Goal: Task Accomplishment & Management: Manage account settings

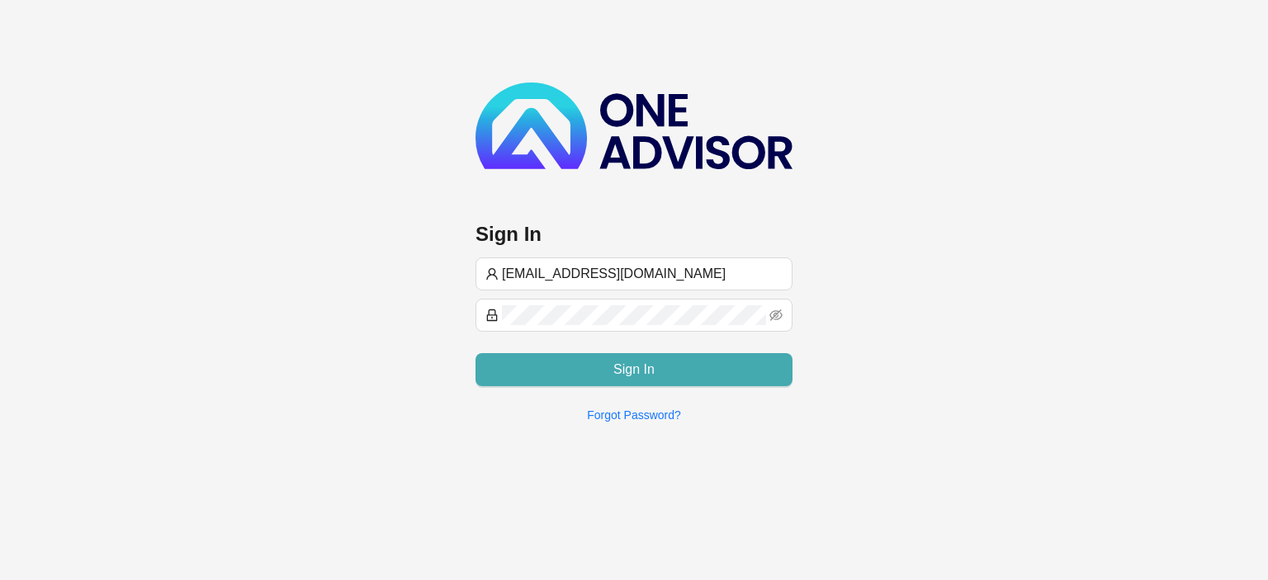
type input "[EMAIL_ADDRESS][DOMAIN_NAME]"
click at [586, 368] on button "Sign In" at bounding box center [633, 369] width 317 height 33
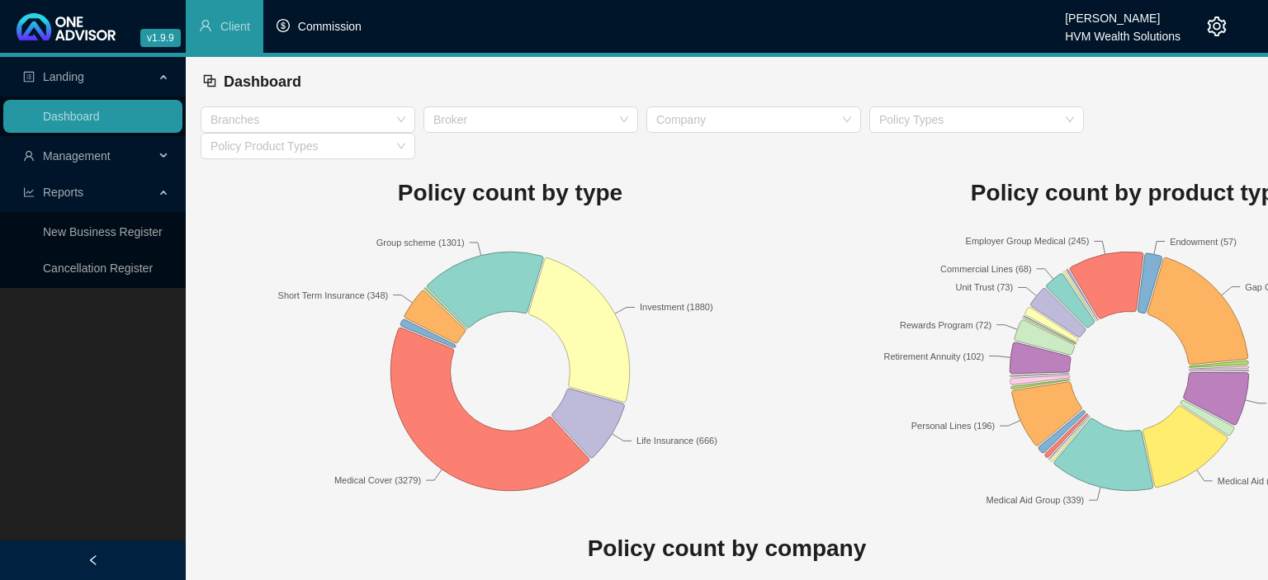
click at [346, 28] on span "Commission" at bounding box center [330, 26] width 64 height 13
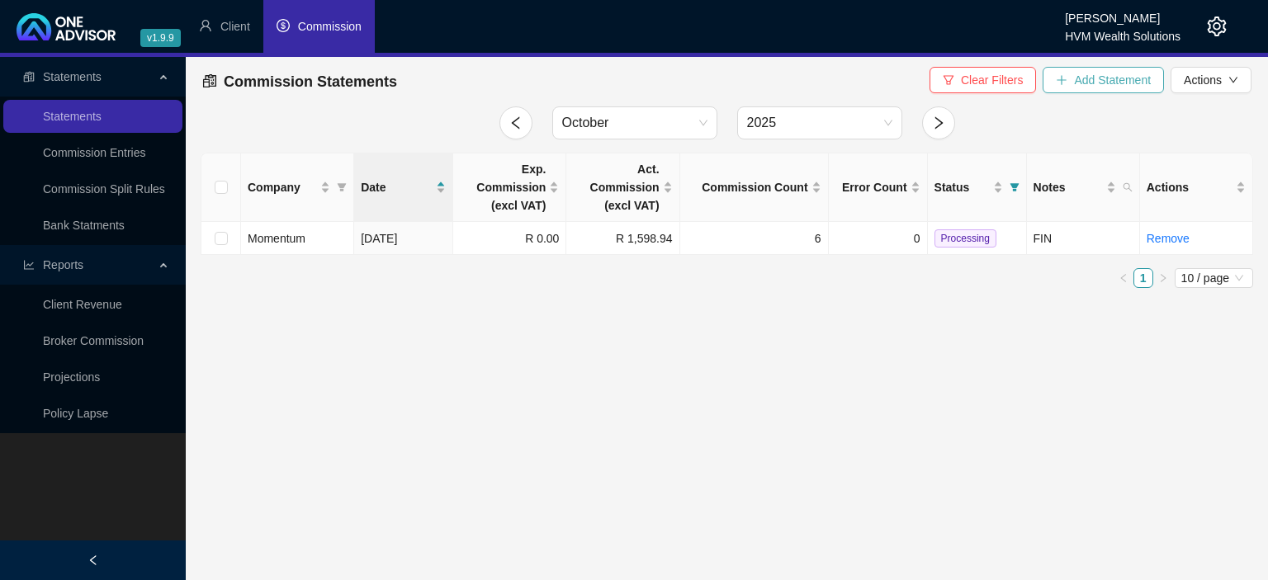
click at [1075, 83] on button "Add Statement" at bounding box center [1102, 80] width 121 height 26
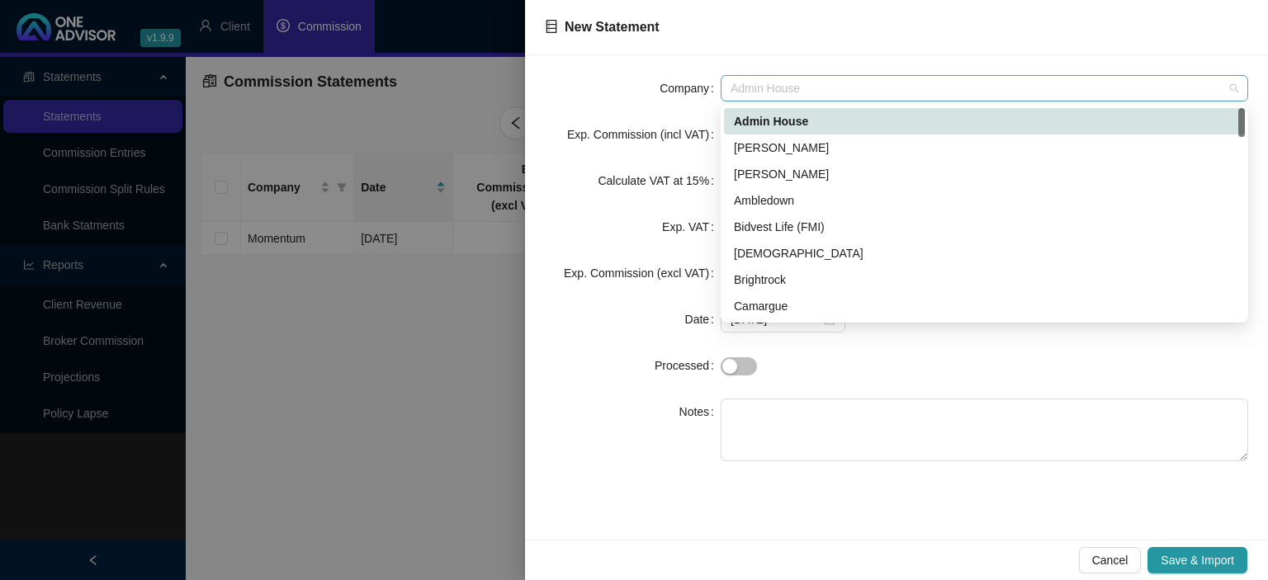
click at [768, 85] on span "Admin House" at bounding box center [984, 88] width 508 height 25
type input "ni"
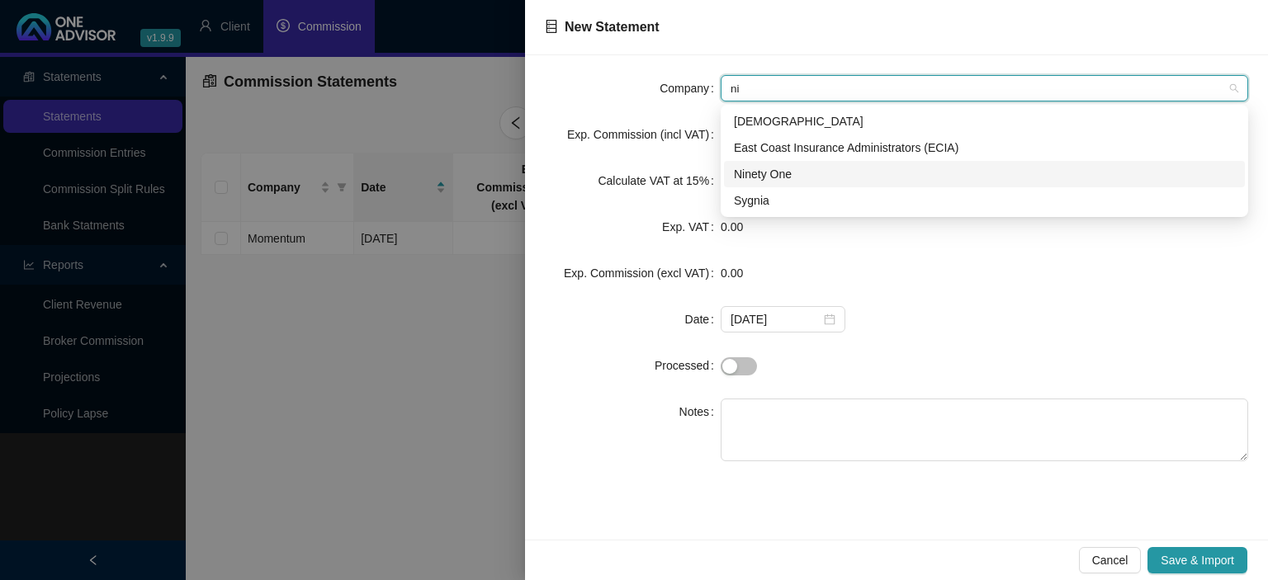
click at [773, 180] on div "Ninety One" at bounding box center [984, 174] width 501 height 18
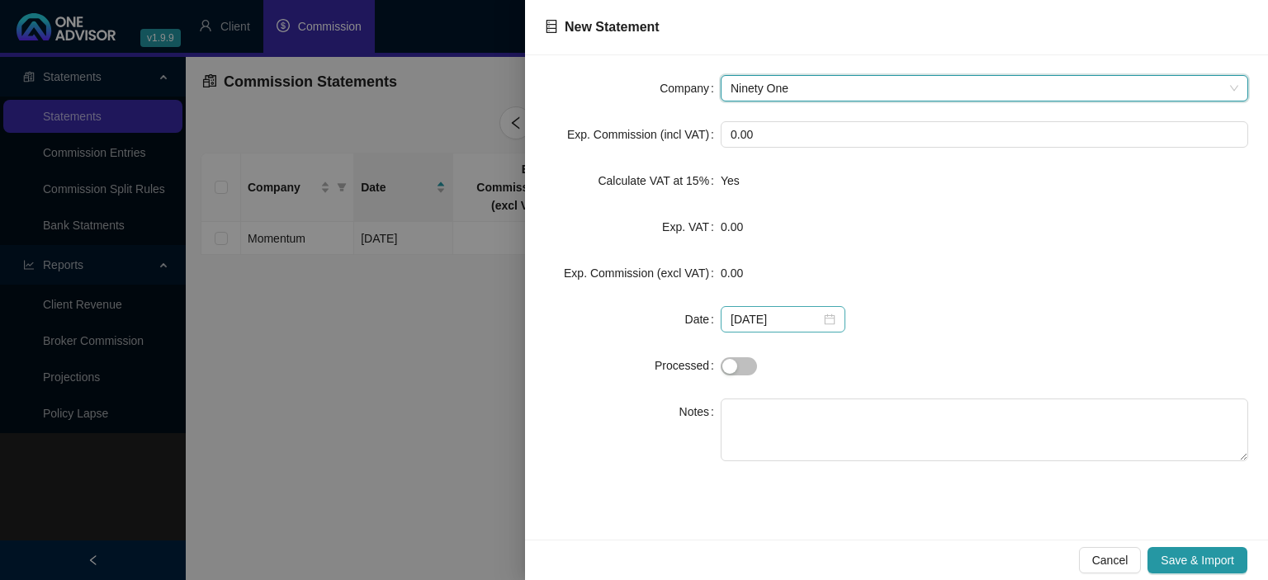
click at [820, 323] on div "[DATE]" at bounding box center [782, 319] width 105 height 18
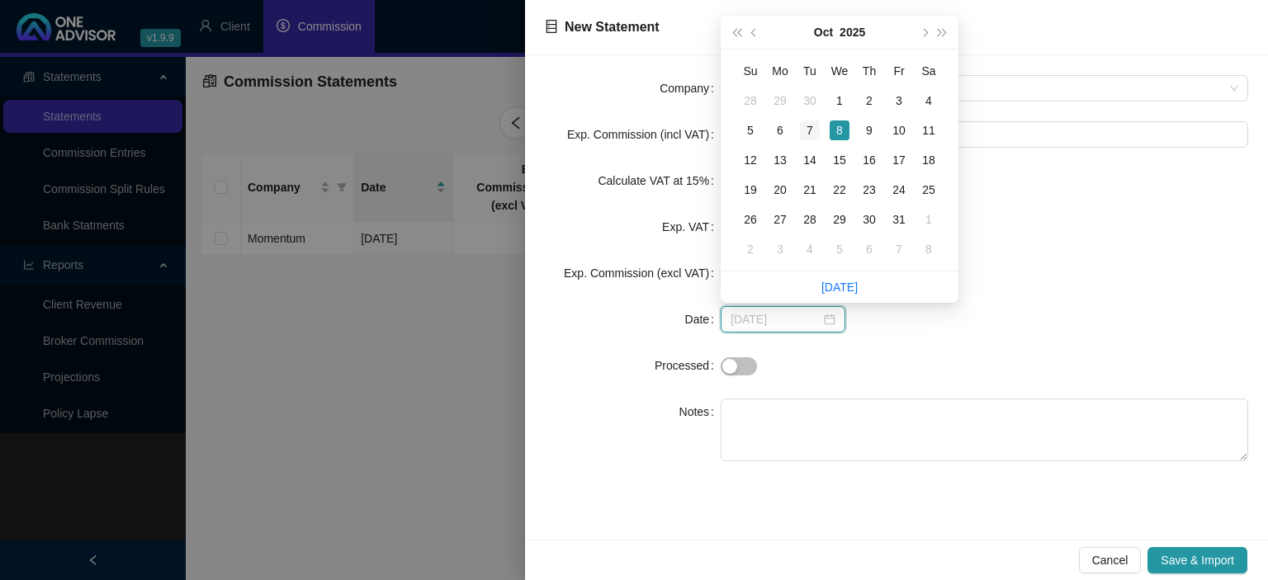
type input "[DATE]"
click at [807, 127] on div "7" at bounding box center [810, 130] width 20 height 20
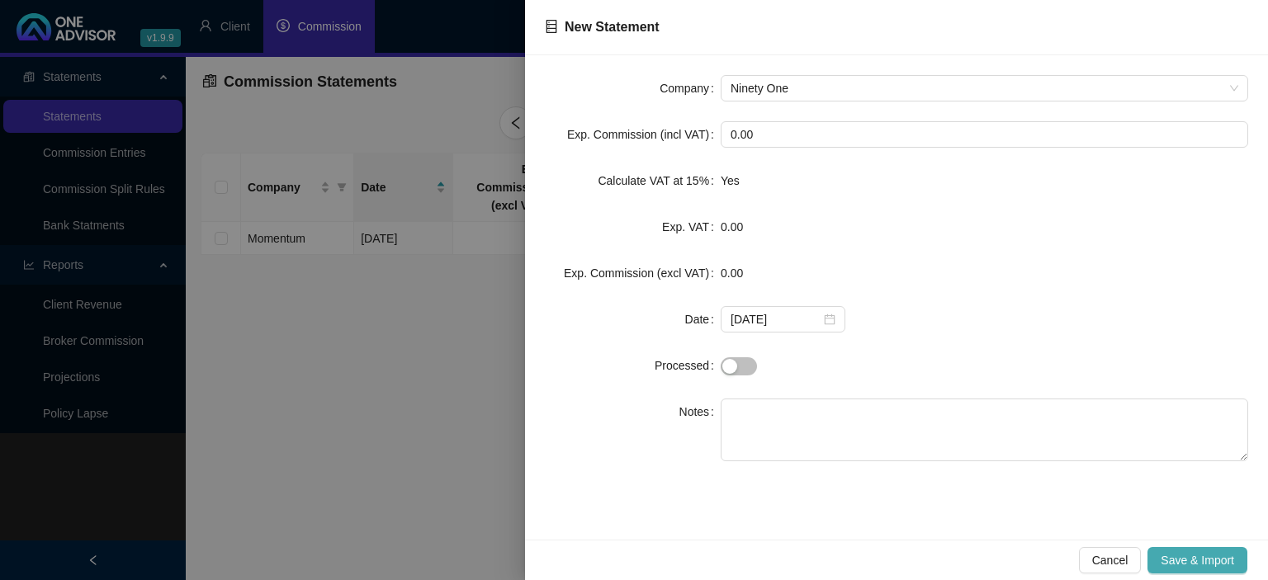
click at [1170, 555] on span "Save & Import" at bounding box center [1196, 560] width 73 height 18
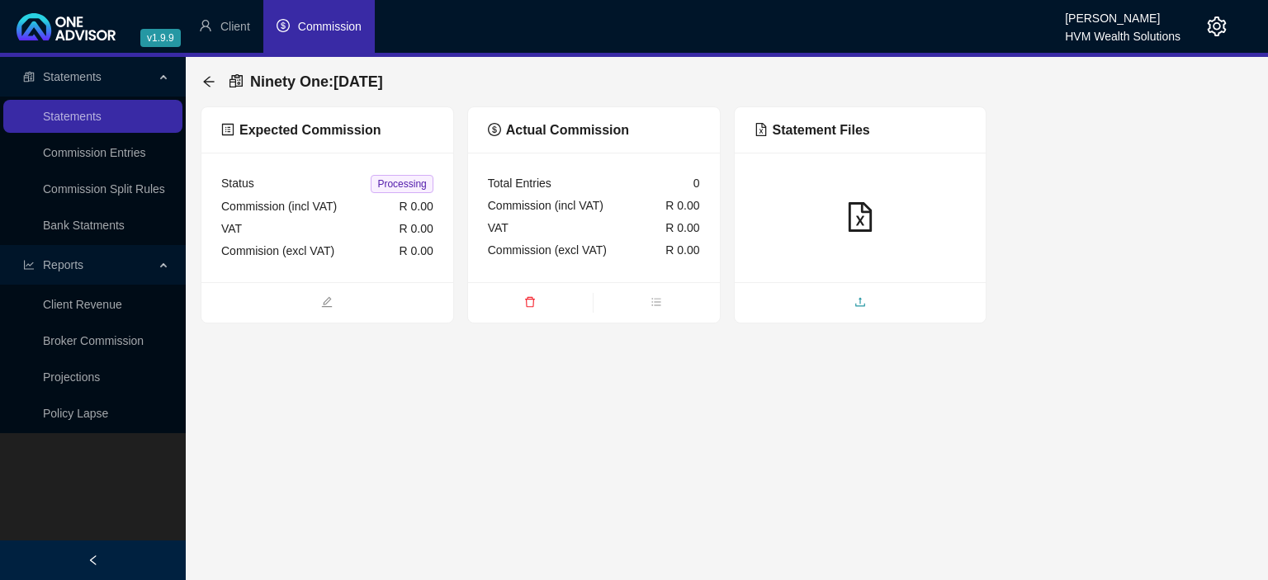
click at [857, 303] on icon "upload" at bounding box center [860, 302] width 12 height 12
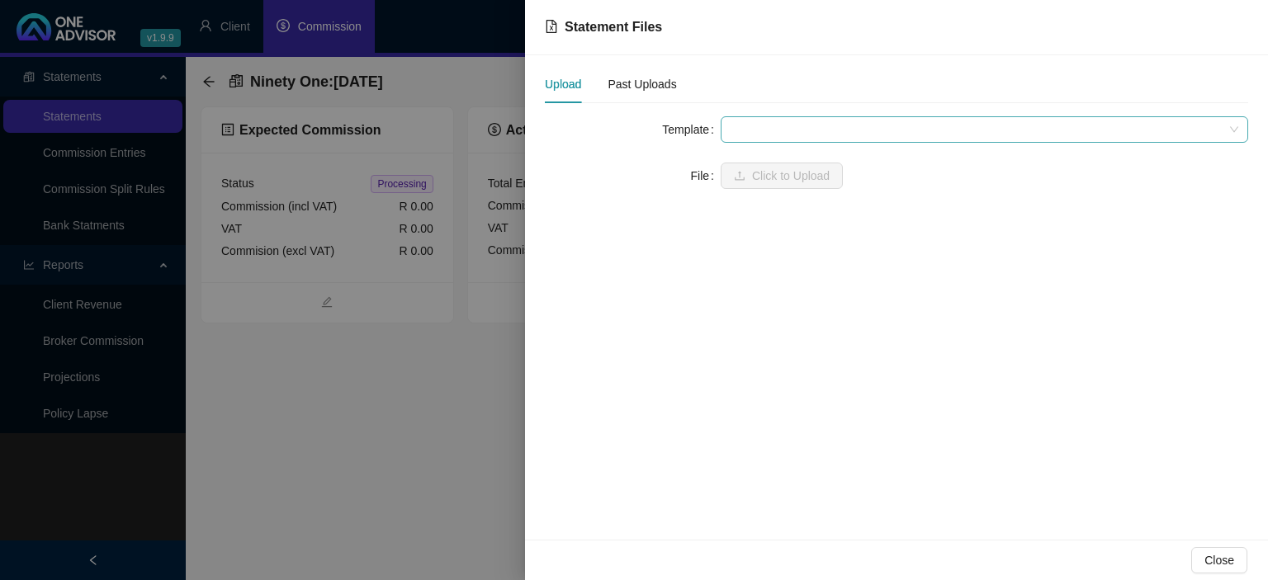
click at [778, 127] on span at bounding box center [984, 129] width 508 height 25
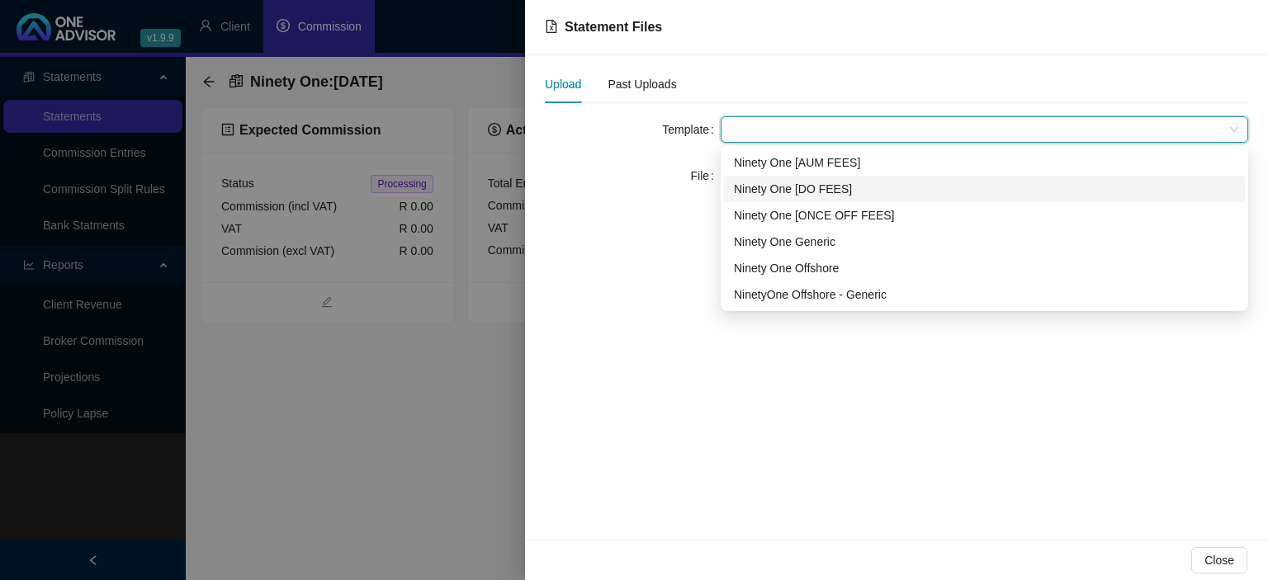
click at [785, 195] on div "Ninety One [DO FEES]" at bounding box center [984, 189] width 501 height 18
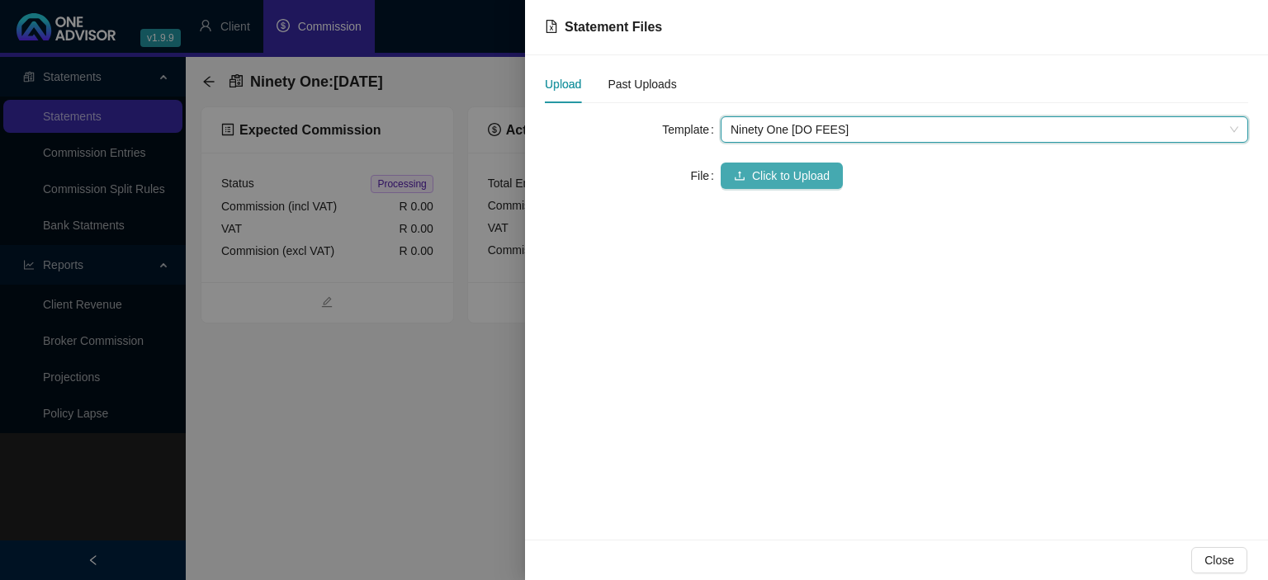
click at [773, 176] on span "Click to Upload" at bounding box center [791, 176] width 78 height 18
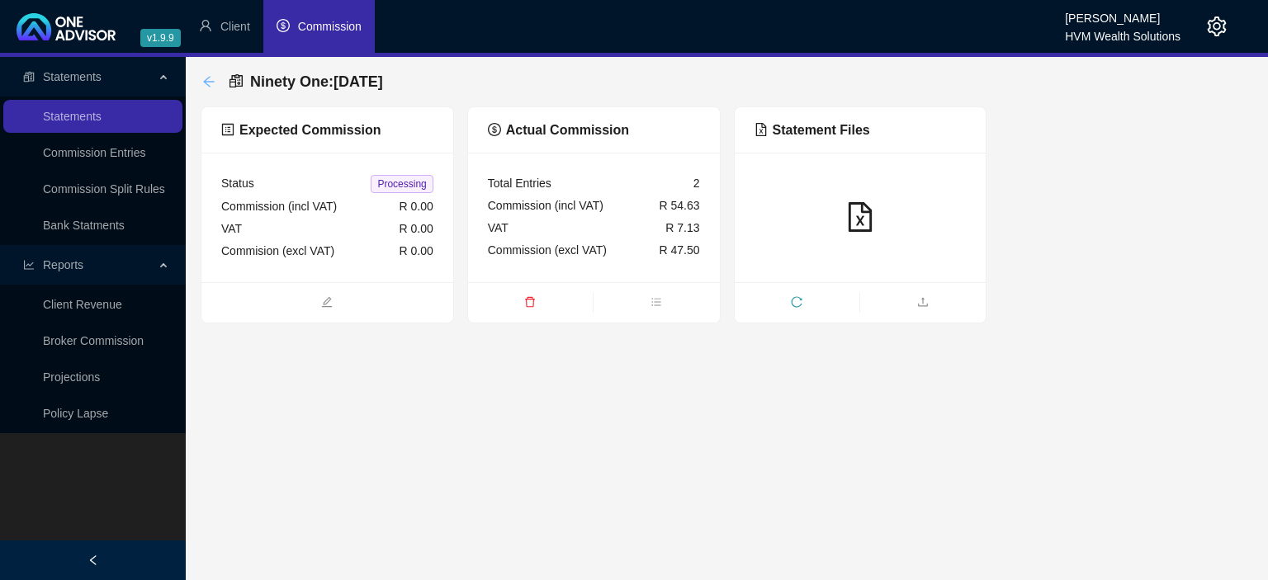
click at [209, 80] on icon "arrow-left" at bounding box center [208, 81] width 13 height 13
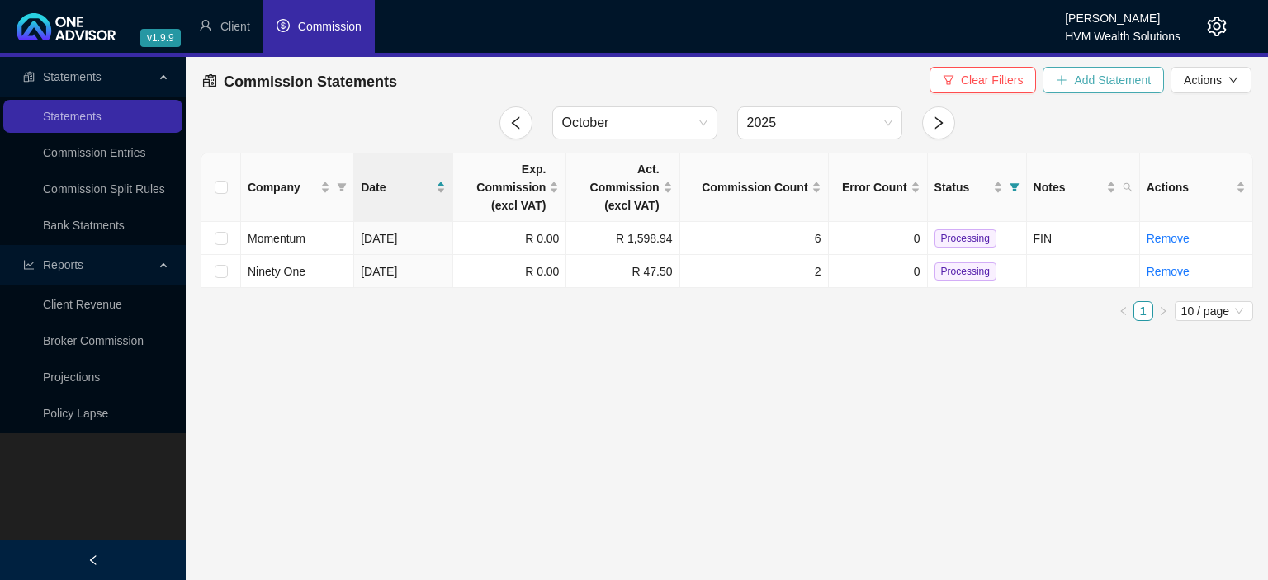
click at [1051, 80] on button "Add Statement" at bounding box center [1102, 80] width 121 height 26
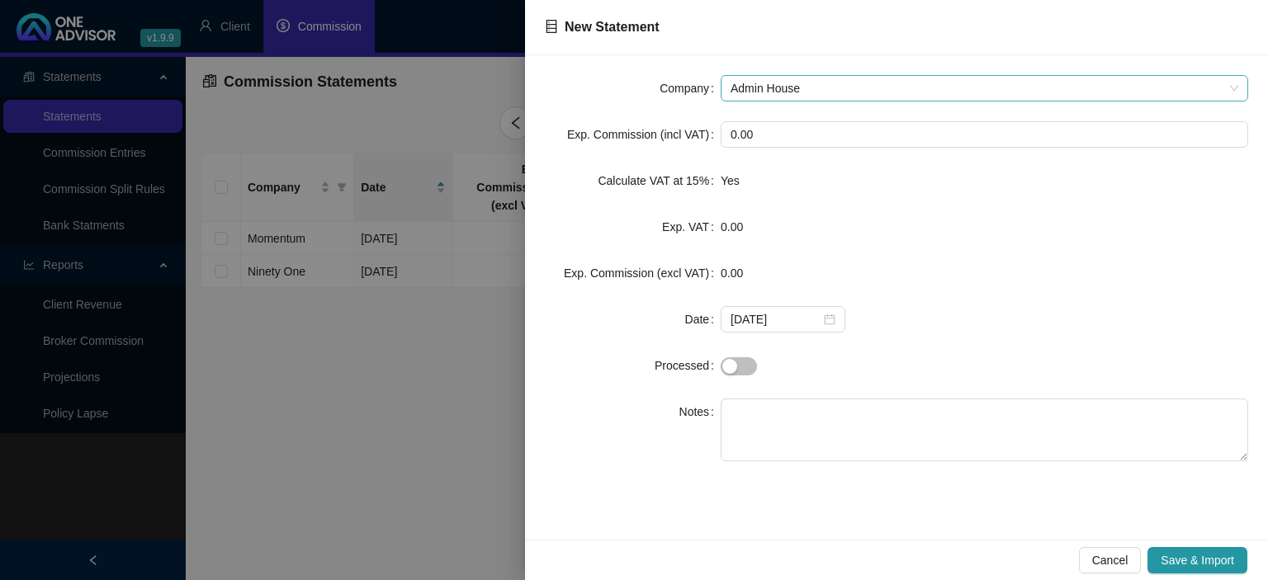
click at [854, 87] on span "Admin House" at bounding box center [984, 88] width 508 height 25
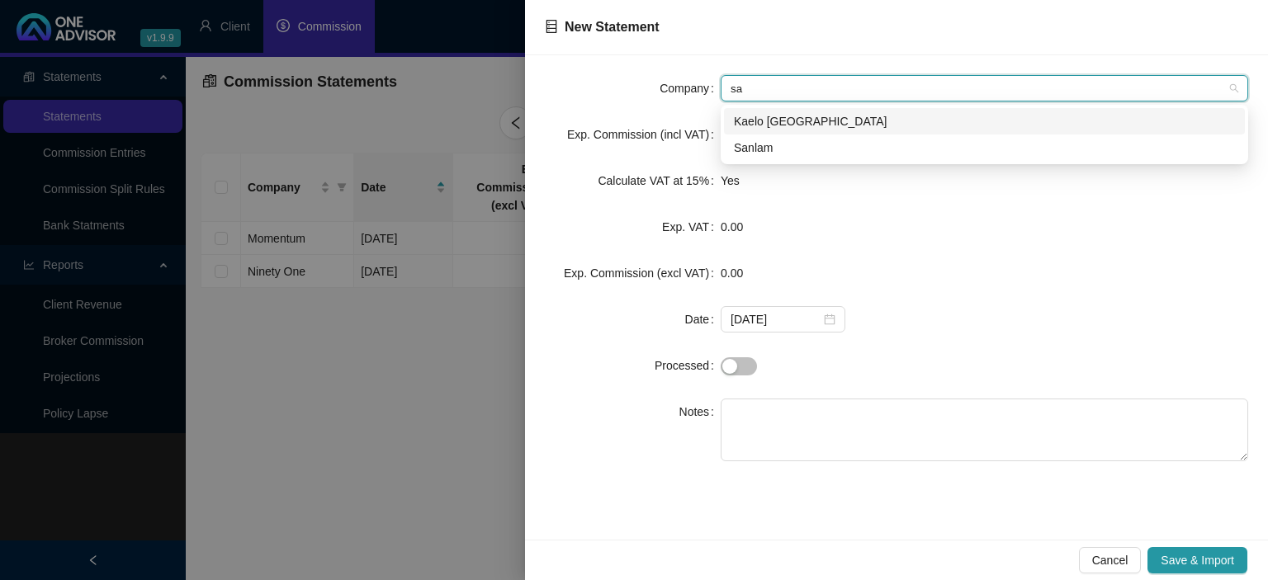
type input "san"
click at [777, 147] on div "Sanlam" at bounding box center [984, 148] width 501 height 18
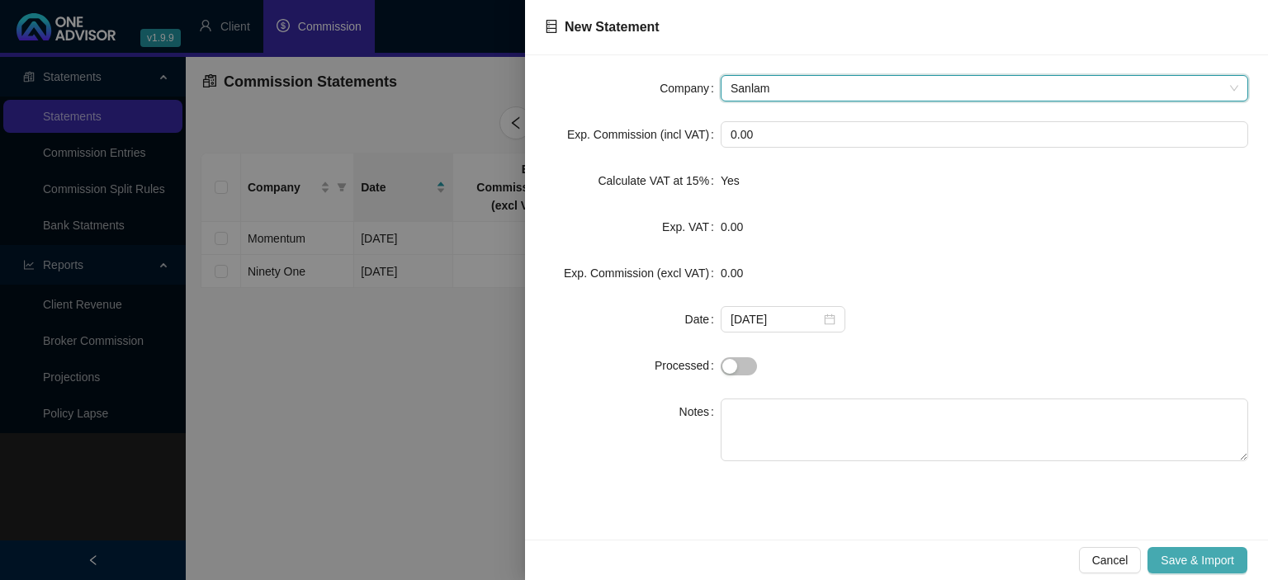
click at [1188, 556] on span "Save & Import" at bounding box center [1196, 560] width 73 height 18
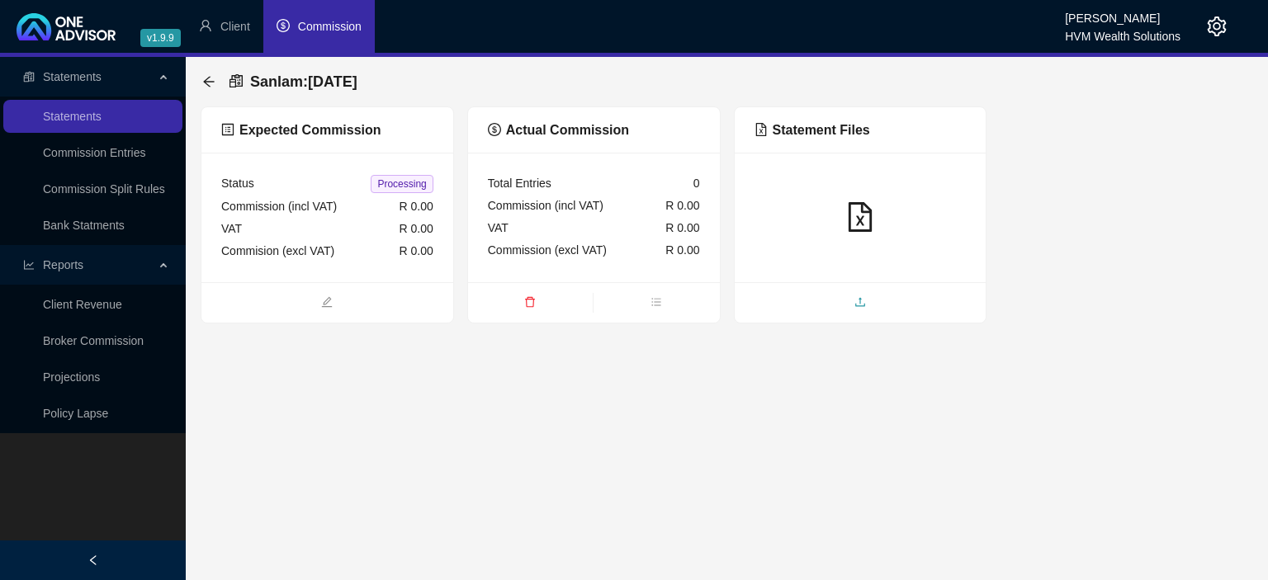
click at [837, 309] on span "upload" at bounding box center [861, 304] width 252 height 18
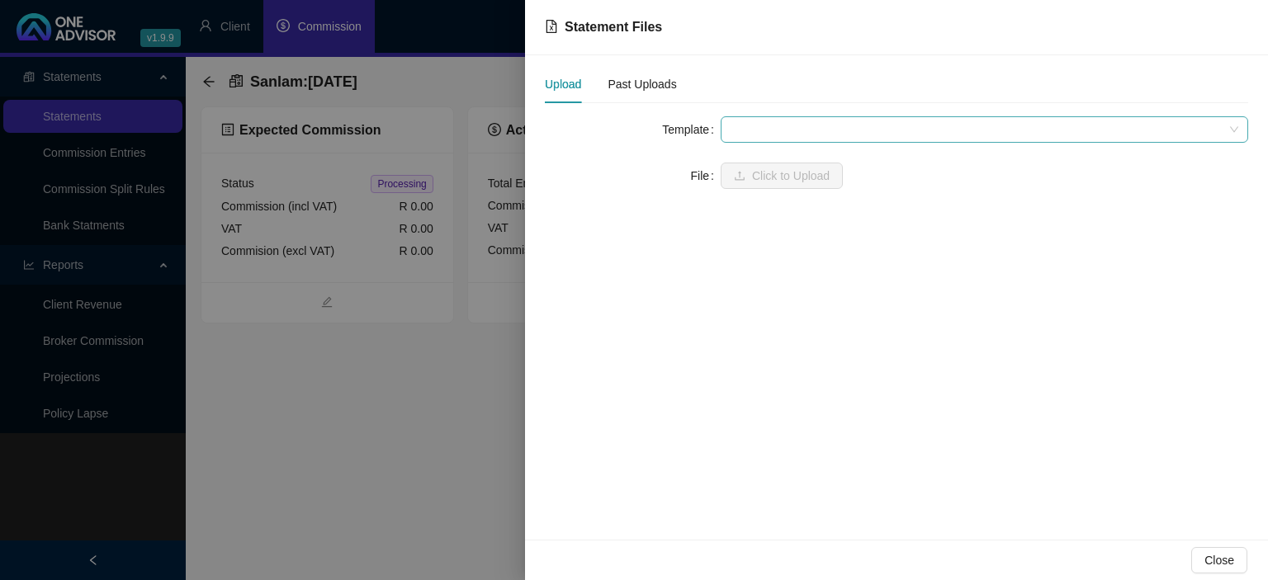
click at [806, 130] on span at bounding box center [984, 129] width 508 height 25
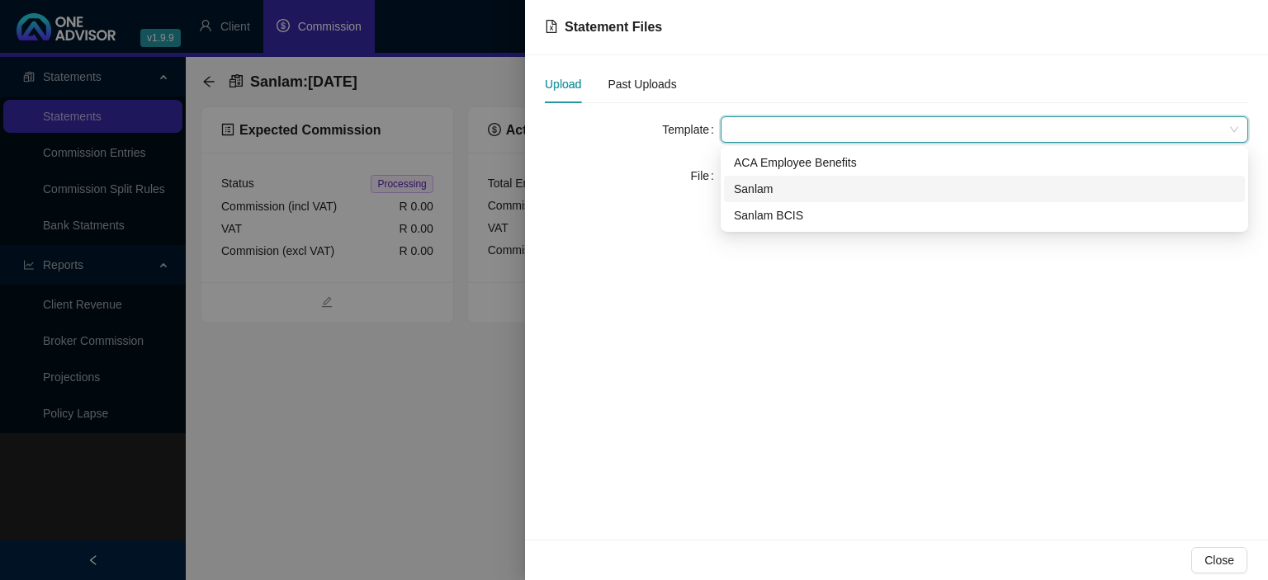
click at [788, 193] on div "Sanlam" at bounding box center [984, 189] width 501 height 18
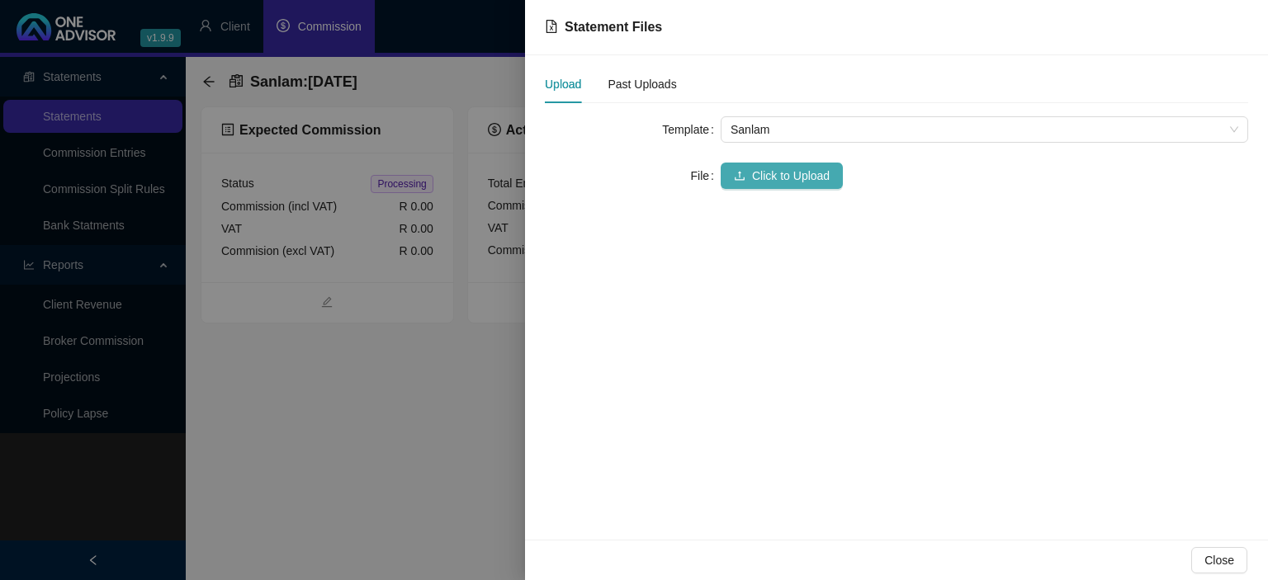
click at [777, 174] on span "Click to Upload" at bounding box center [791, 176] width 78 height 18
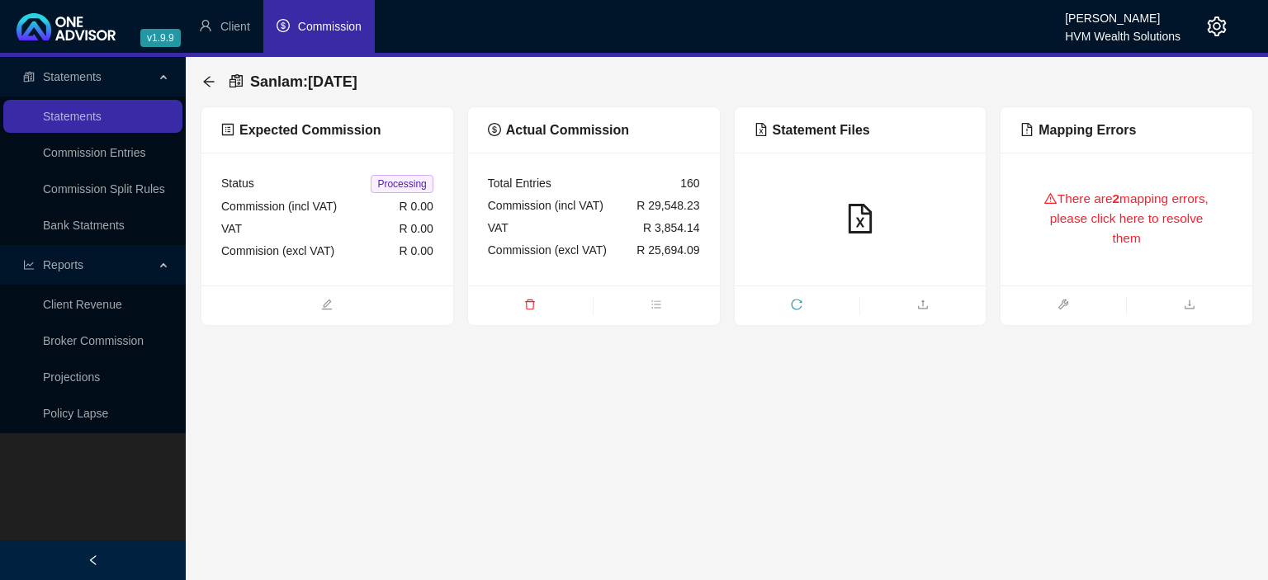
click at [1104, 210] on div "There are 2 mapping errors, please click here to resolve them" at bounding box center [1126, 218] width 212 height 93
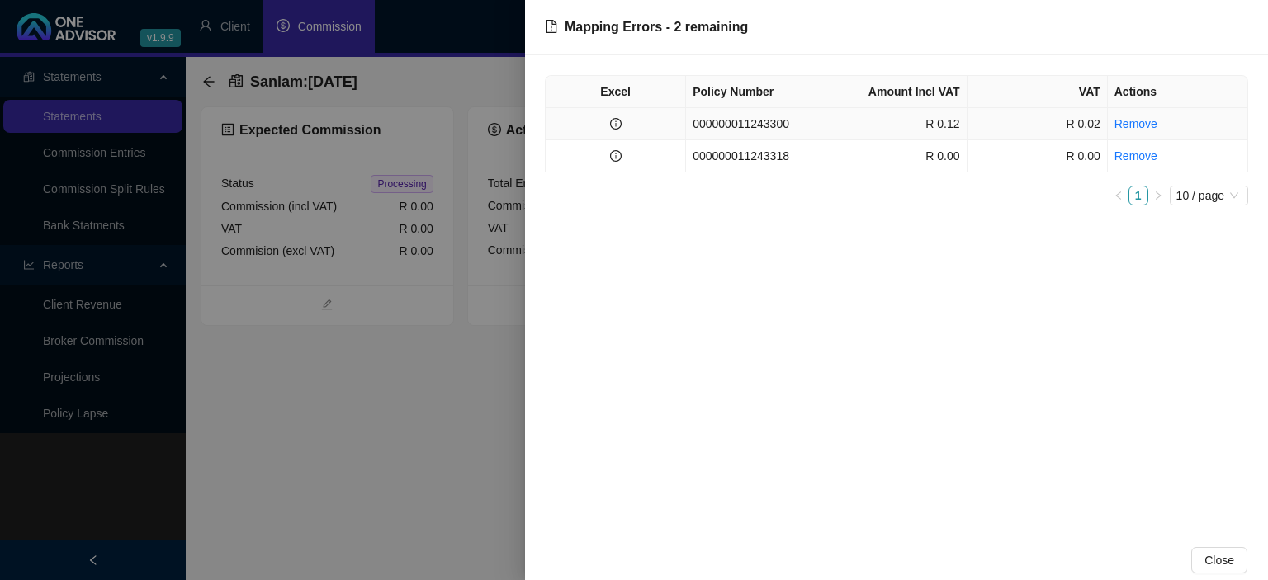
click at [785, 128] on td "000000011243300" at bounding box center [756, 124] width 140 height 32
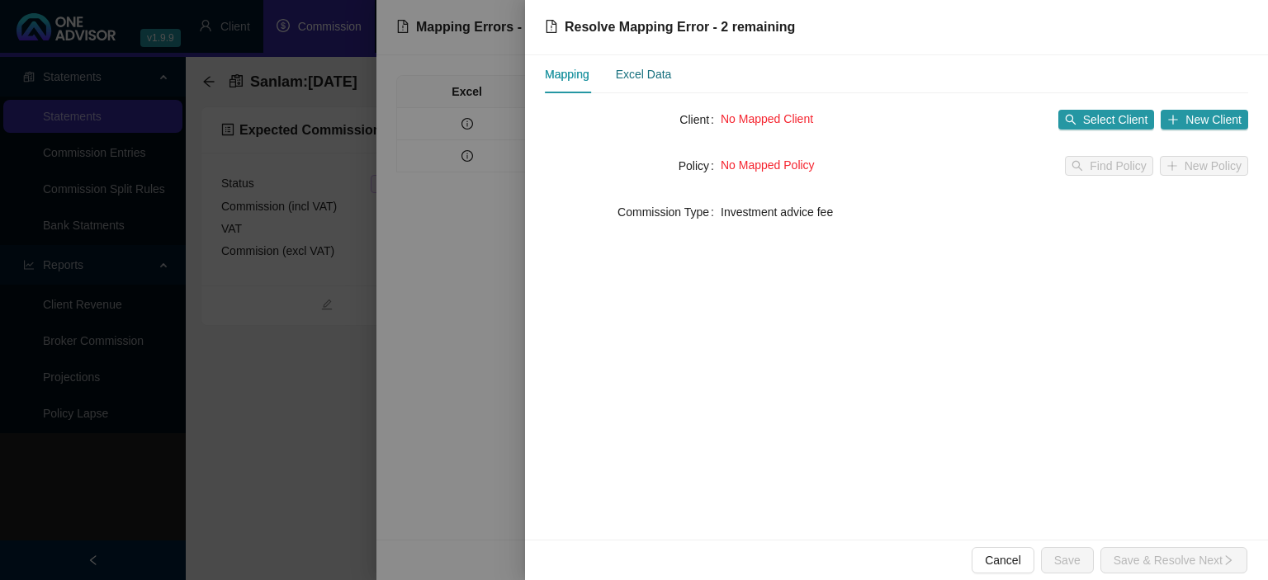
click at [655, 78] on div "Excel Data" at bounding box center [644, 74] width 56 height 18
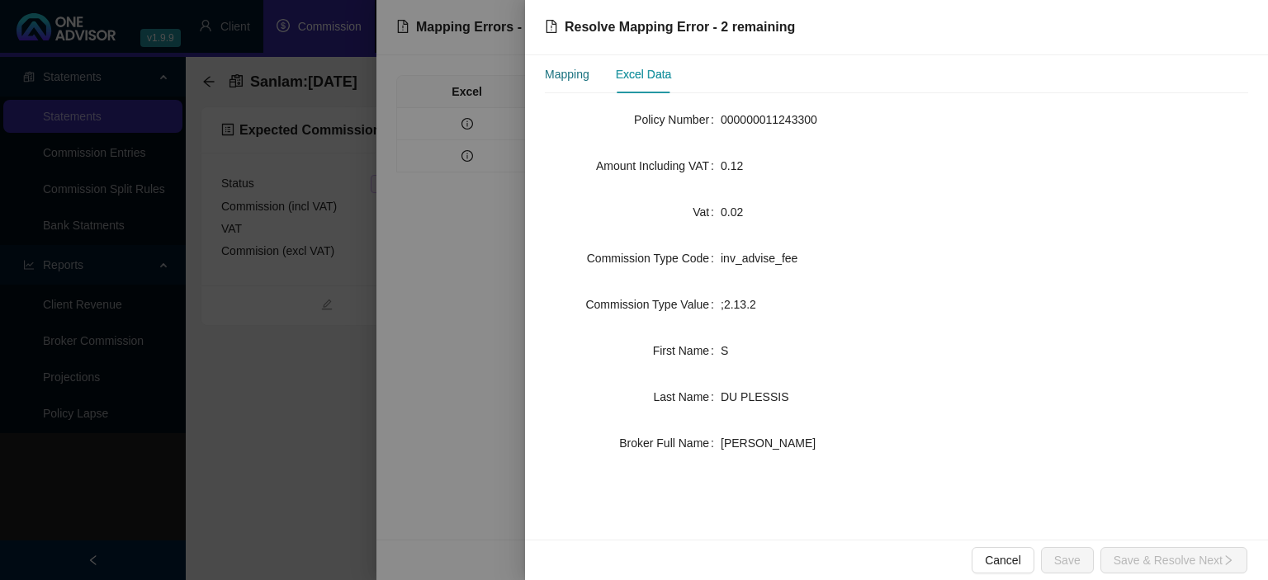
click at [576, 81] on div "Mapping" at bounding box center [567, 74] width 45 height 18
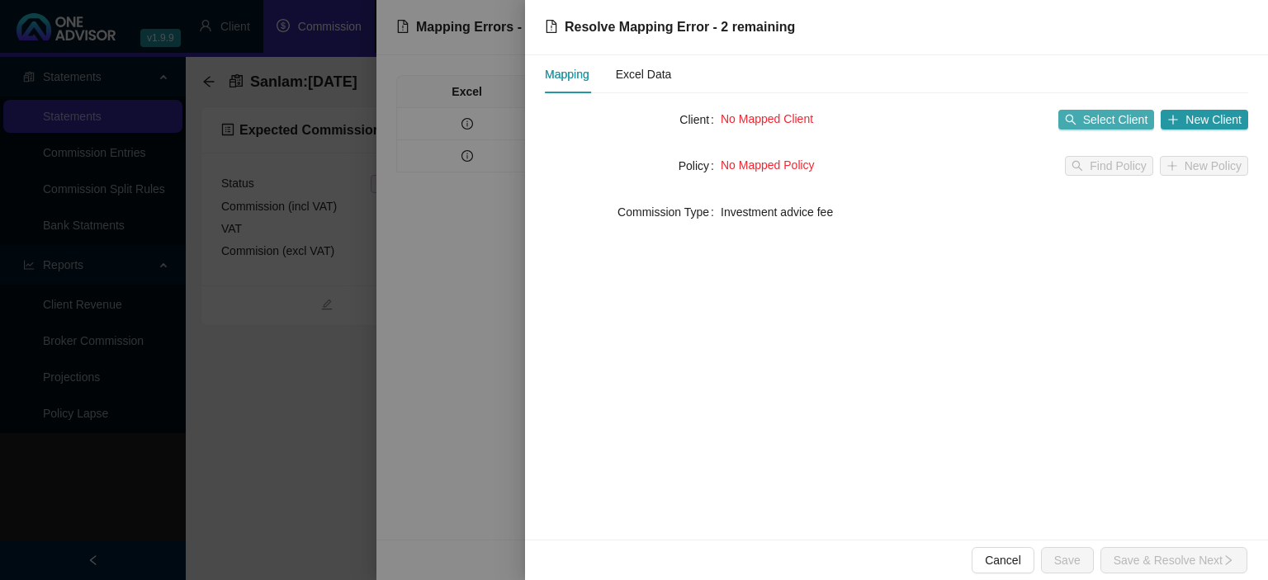
click at [1103, 115] on span "Select Client" at bounding box center [1115, 120] width 65 height 18
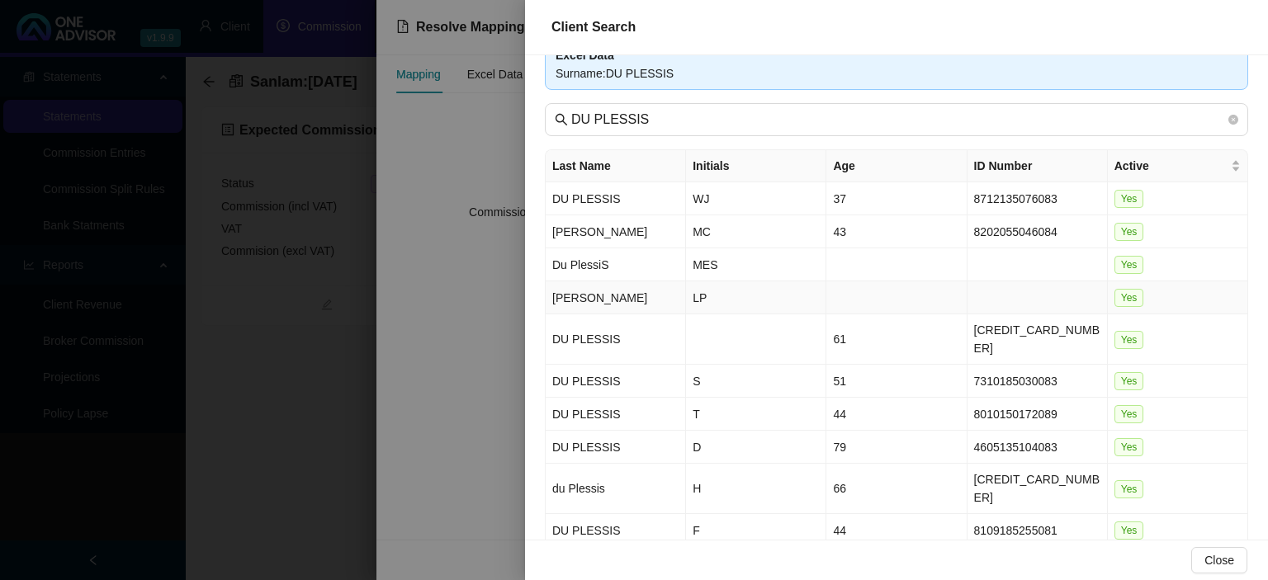
scroll to position [78, 0]
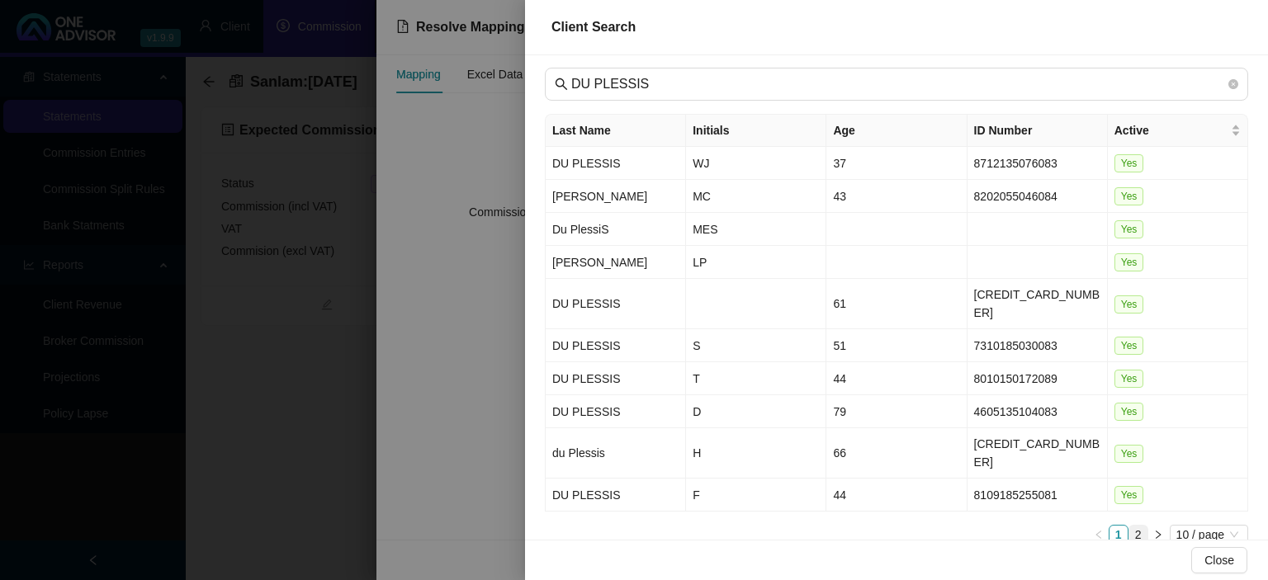
click at [1137, 526] on link "2" at bounding box center [1138, 535] width 18 height 18
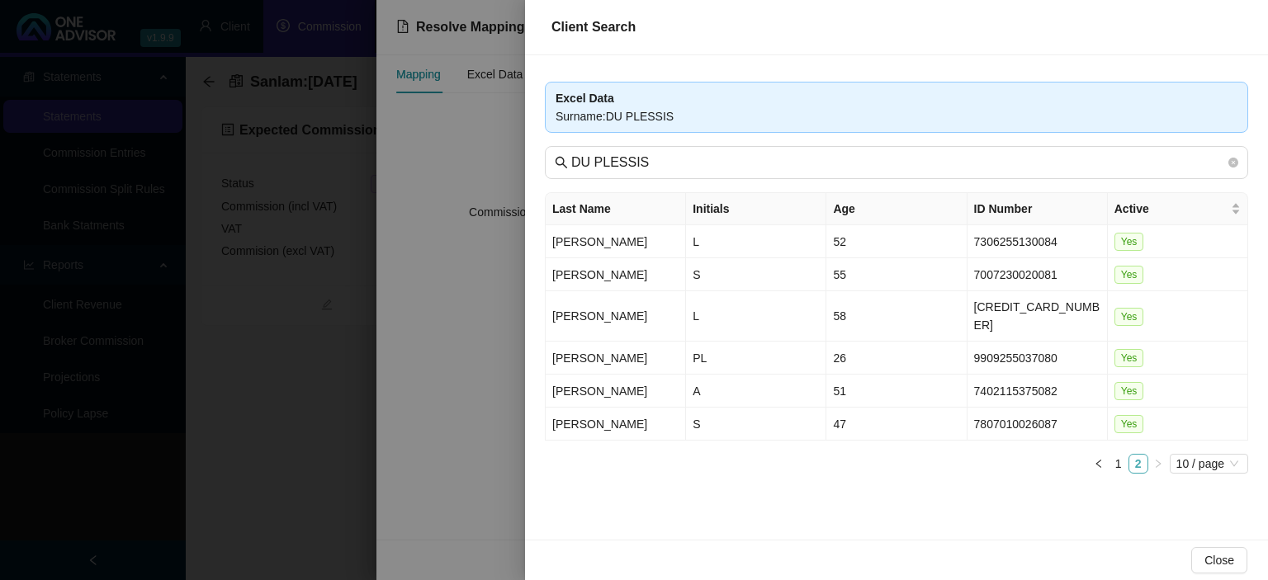
scroll to position [0, 0]
click at [428, 475] on div at bounding box center [634, 290] width 1268 height 580
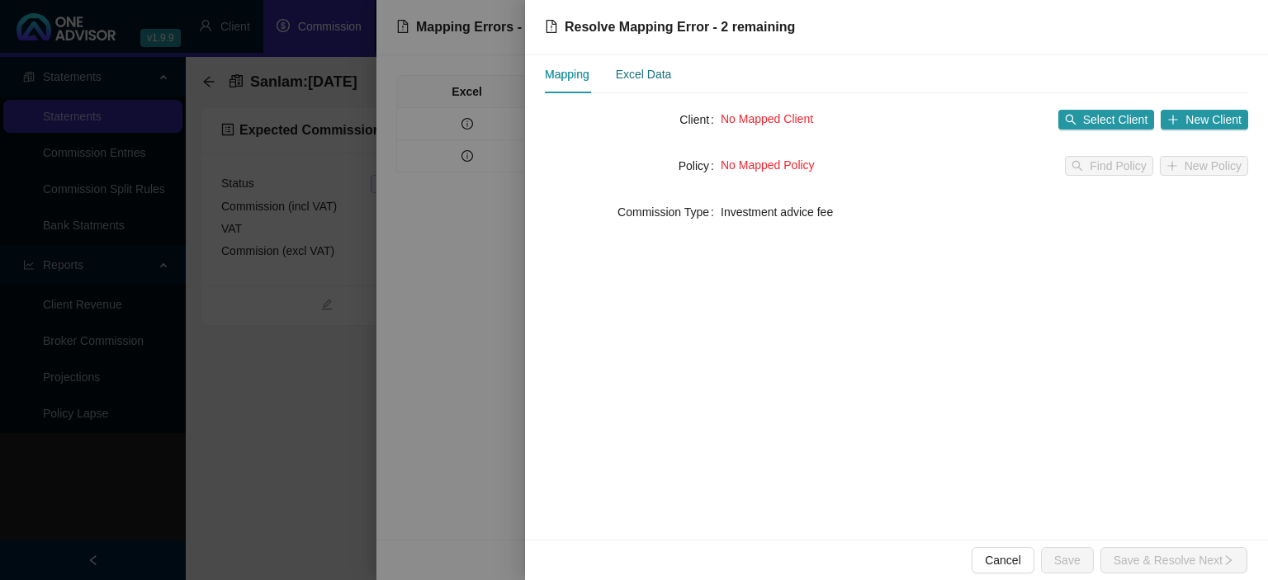
click at [619, 81] on div "Excel Data" at bounding box center [644, 74] width 56 height 18
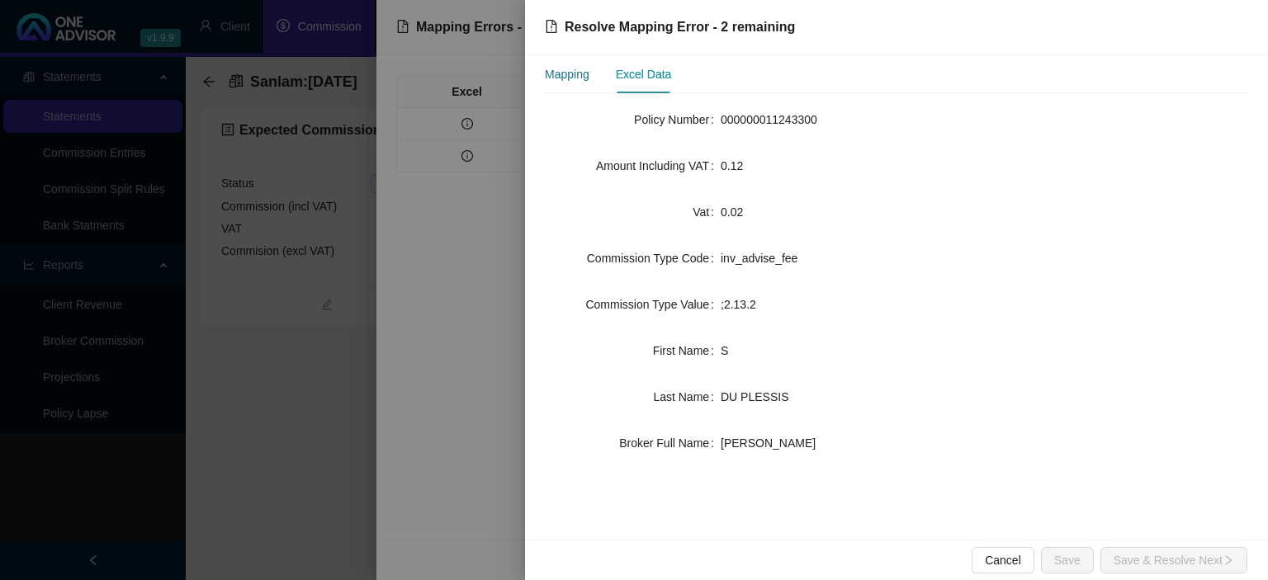
click at [560, 81] on div "Mapping" at bounding box center [567, 74] width 45 height 18
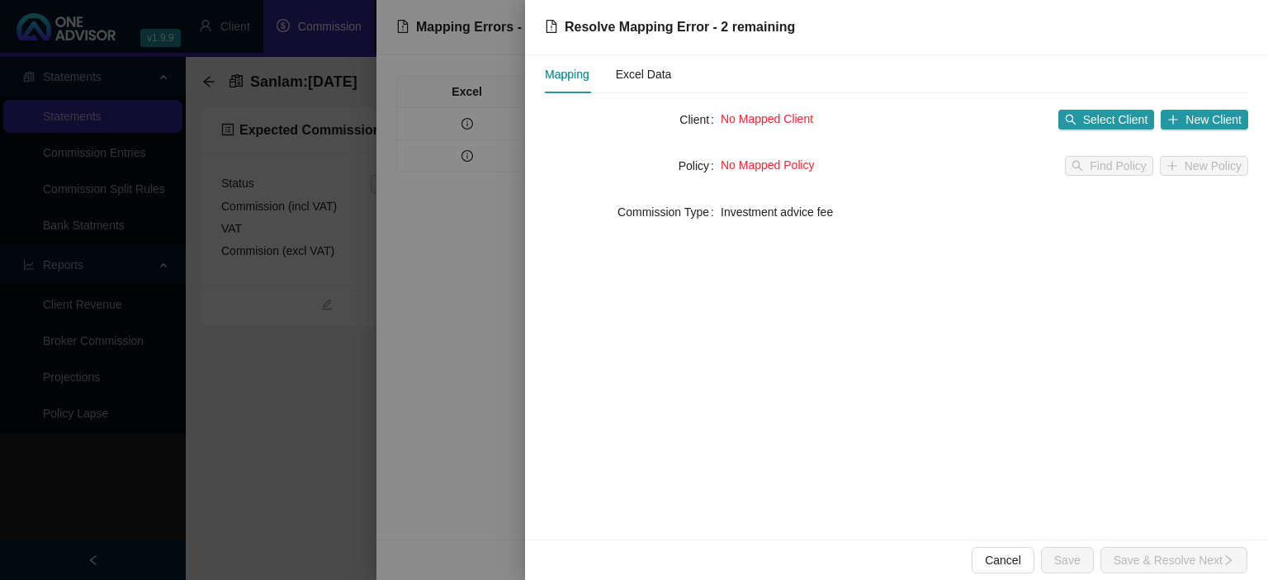
click at [477, 358] on div at bounding box center [634, 290] width 1268 height 580
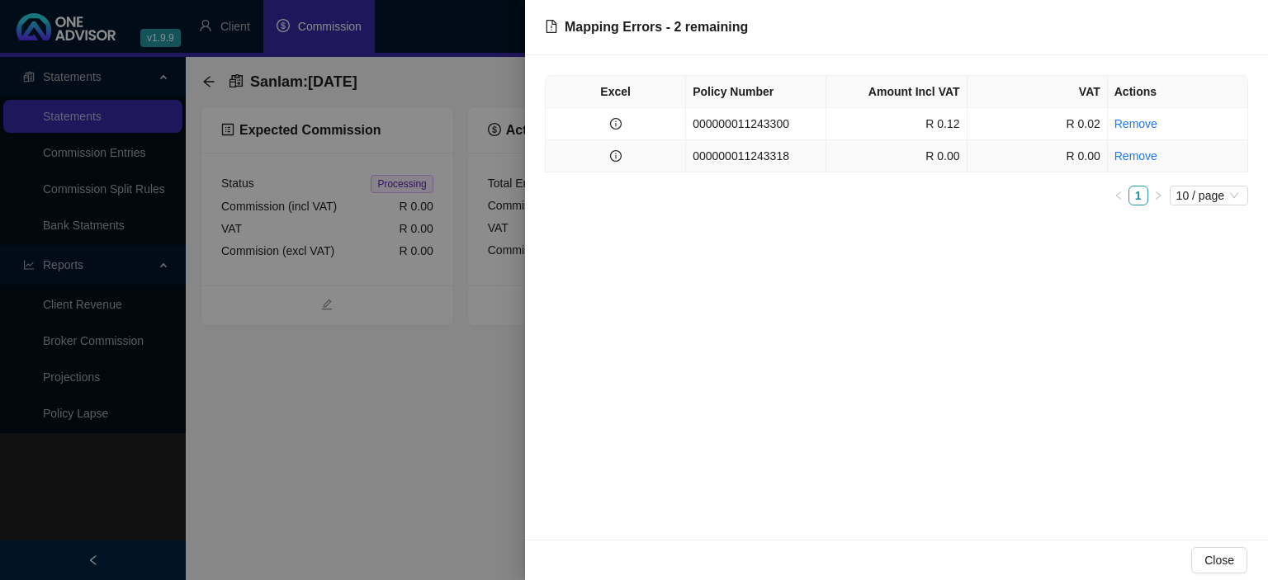
click at [858, 153] on td "R 0.00" at bounding box center [896, 156] width 140 height 32
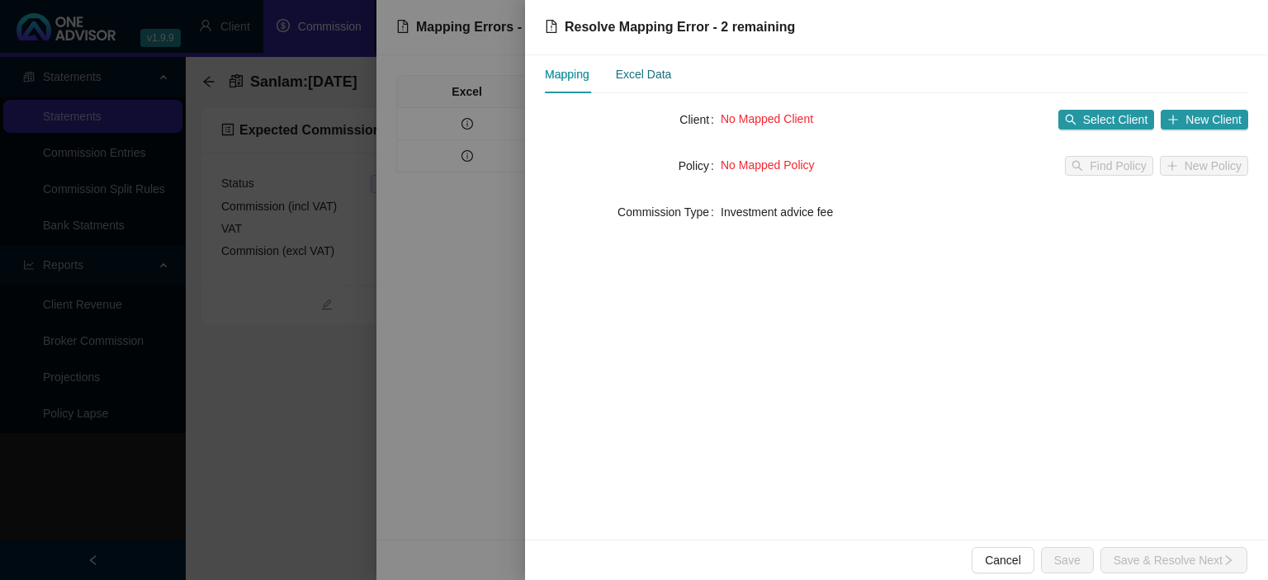
click at [648, 81] on div "Excel Data" at bounding box center [644, 74] width 56 height 18
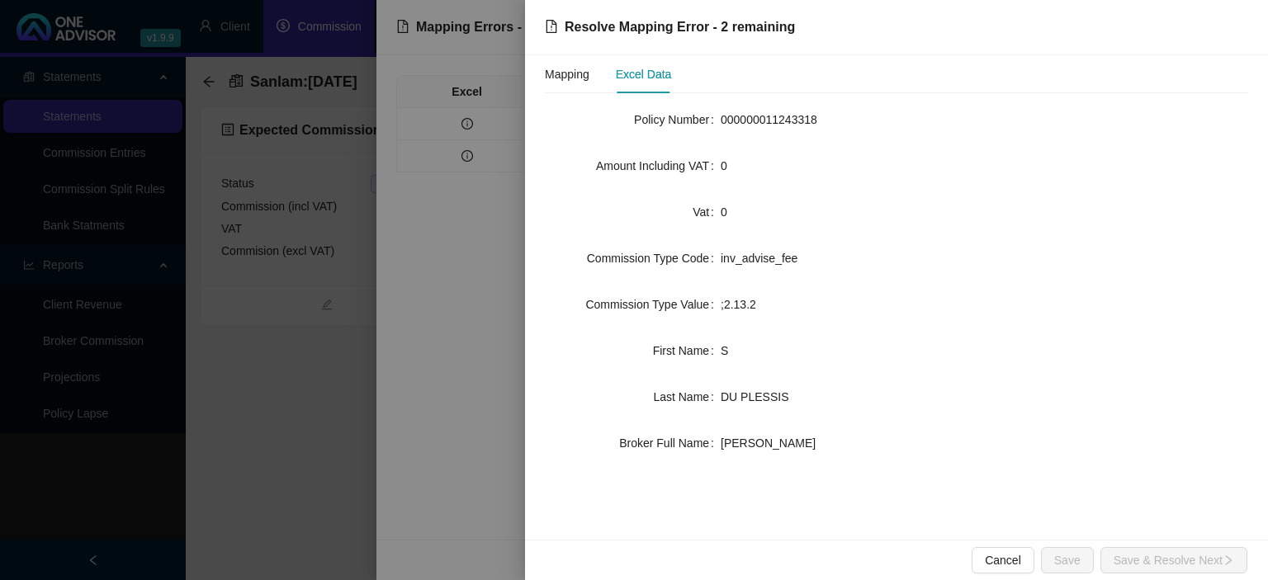
click at [428, 397] on div at bounding box center [634, 290] width 1268 height 580
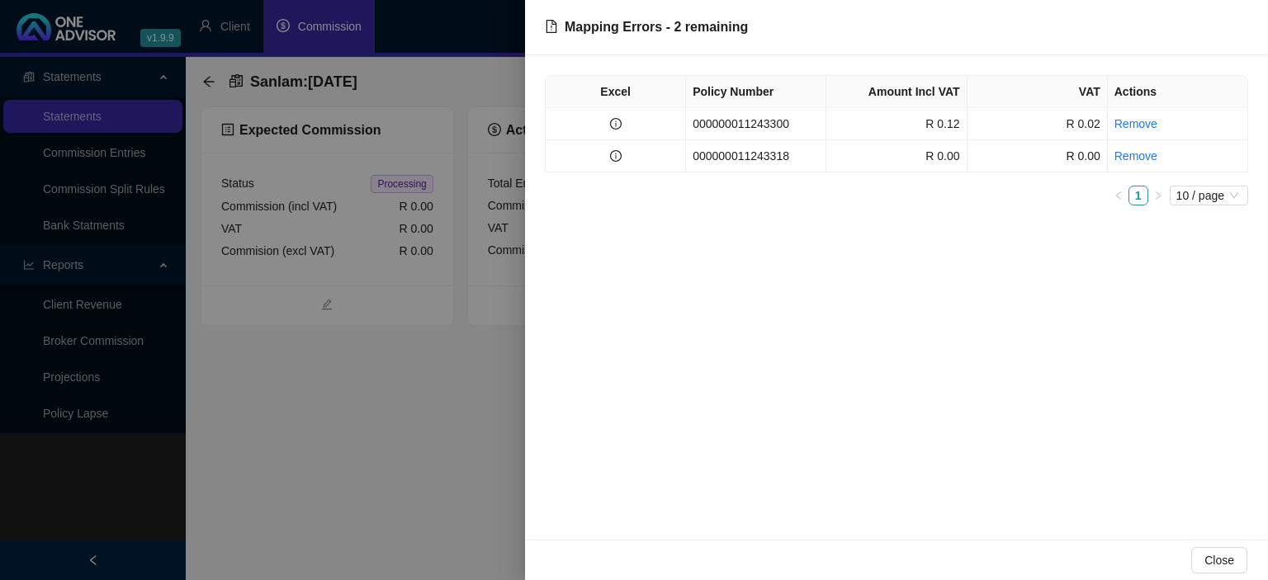
click at [494, 430] on div at bounding box center [634, 290] width 1268 height 580
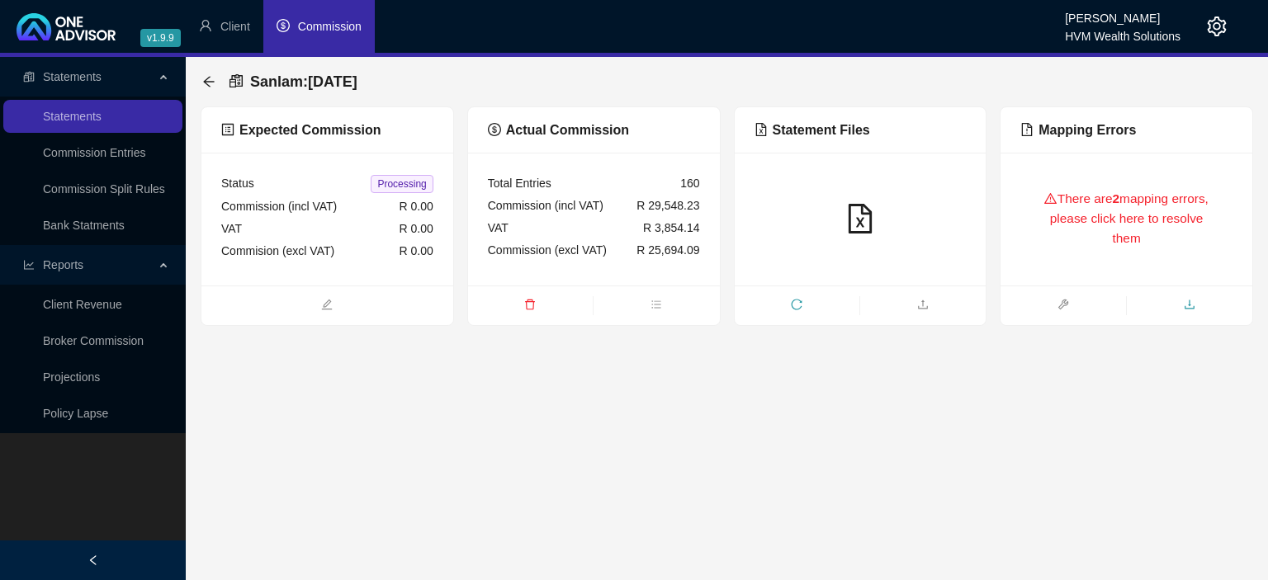
click at [1193, 304] on icon "download" at bounding box center [1190, 305] width 12 height 12
click at [1213, 27] on icon "setting" at bounding box center [1217, 27] width 20 height 20
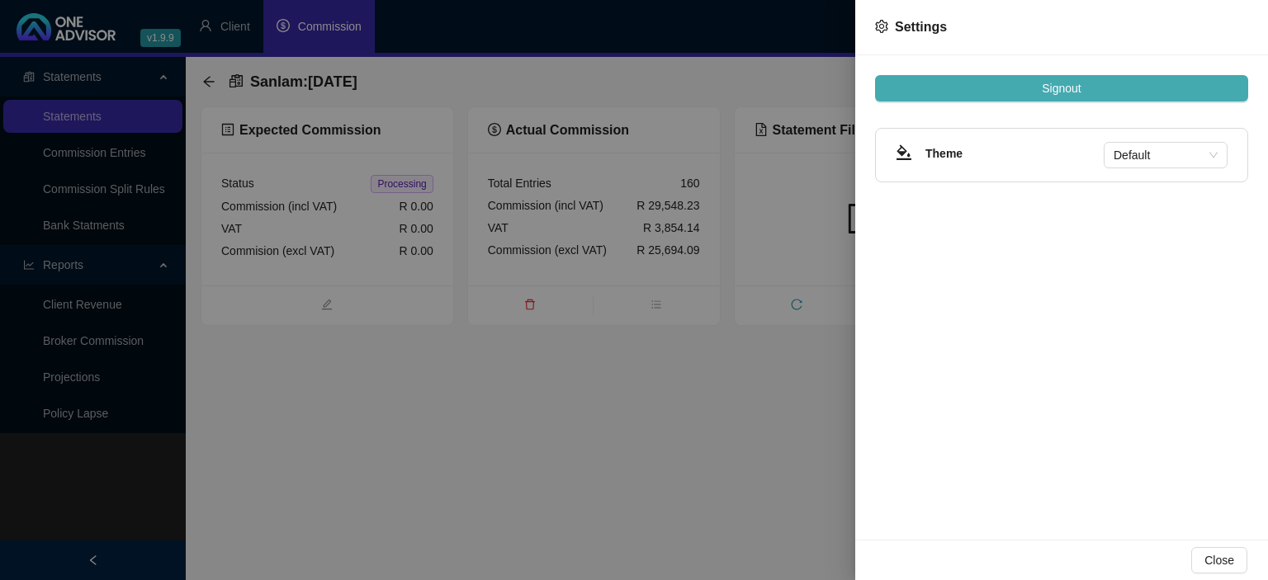
click at [1109, 97] on button "Signout" at bounding box center [1061, 88] width 373 height 26
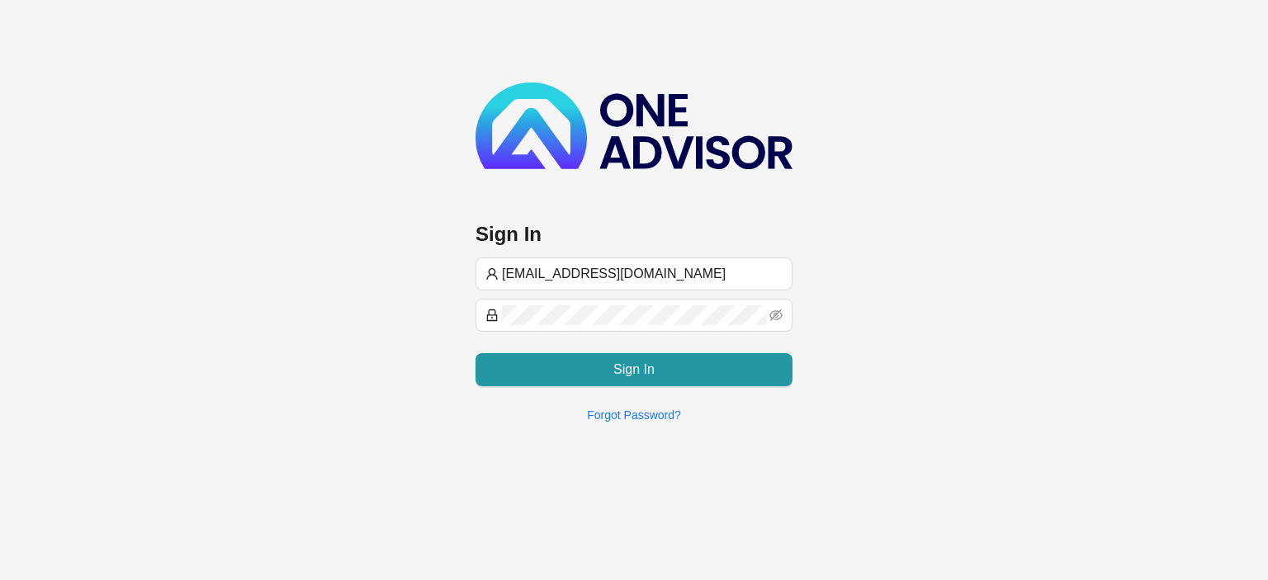
type input "[EMAIL_ADDRESS][DOMAIN_NAME]"
